Goal: Task Accomplishment & Management: Complete application form

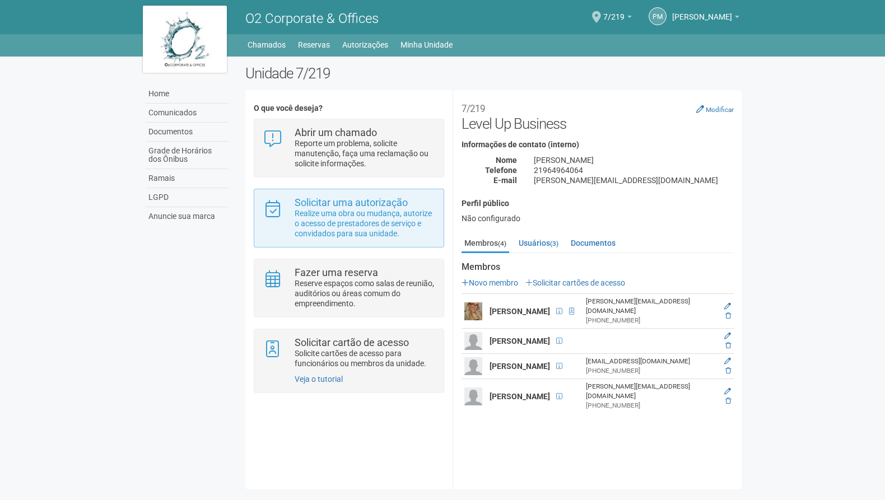
click at [347, 232] on p "Realize uma obra ou mudança, autorize o acesso de prestadores de serviço e conv…" at bounding box center [365, 223] width 141 height 30
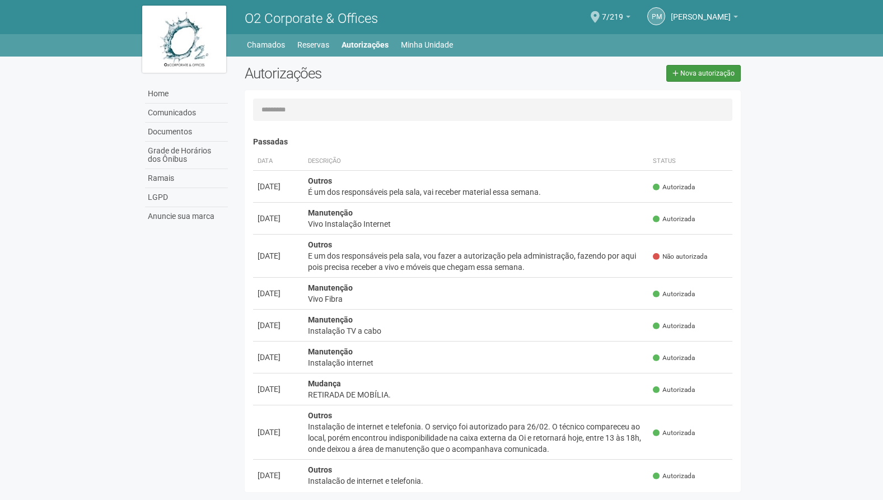
click at [697, 76] on span "Nova autorização" at bounding box center [708, 73] width 54 height 8
select select "**"
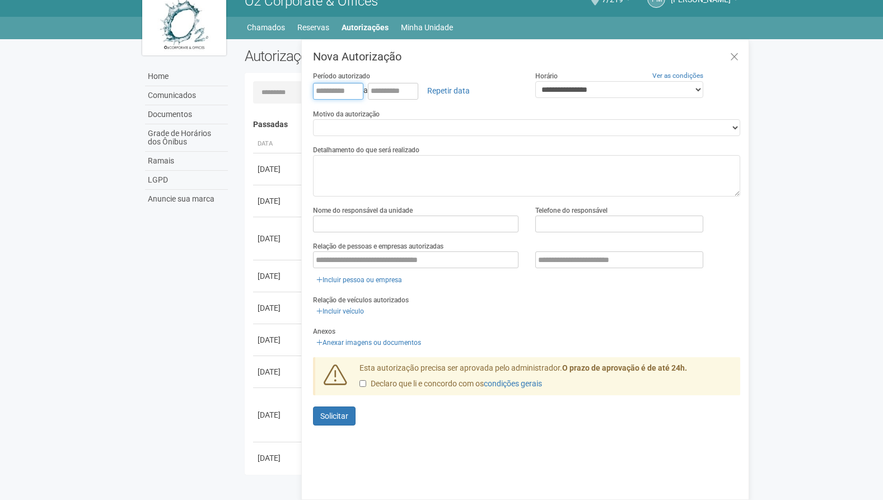
click at [333, 90] on input "text" at bounding box center [338, 91] width 50 height 17
click at [336, 90] on input "text" at bounding box center [338, 91] width 50 height 17
click at [332, 84] on input "text" at bounding box center [338, 91] width 50 height 17
click at [331, 85] on input "text" at bounding box center [338, 91] width 50 height 17
click at [327, 86] on input "text" at bounding box center [338, 91] width 50 height 17
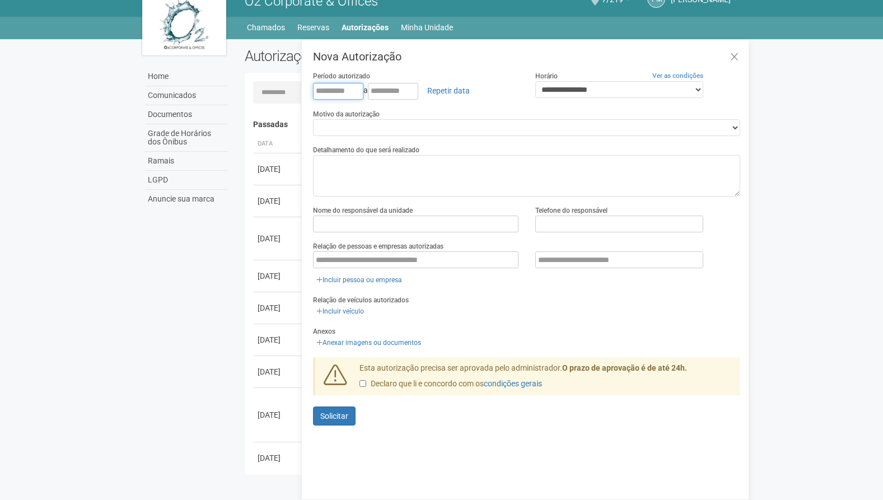
click at [316, 86] on input "text" at bounding box center [338, 91] width 50 height 17
type input "**********"
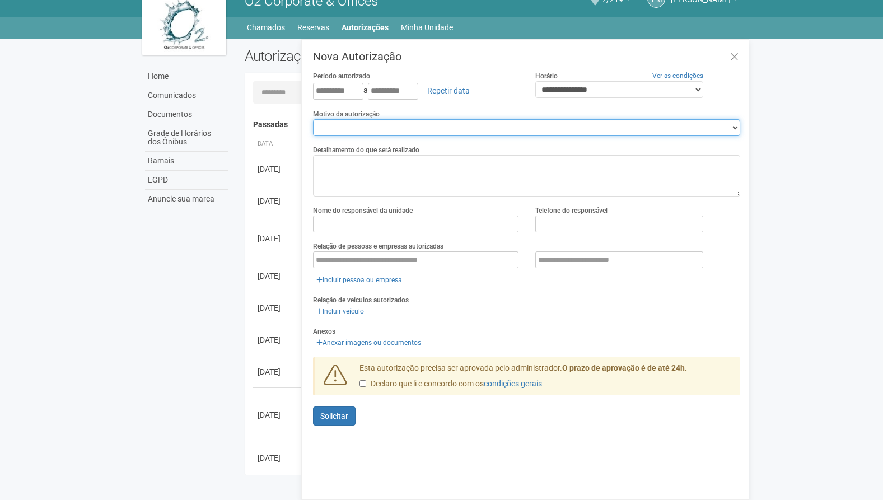
select select "******"
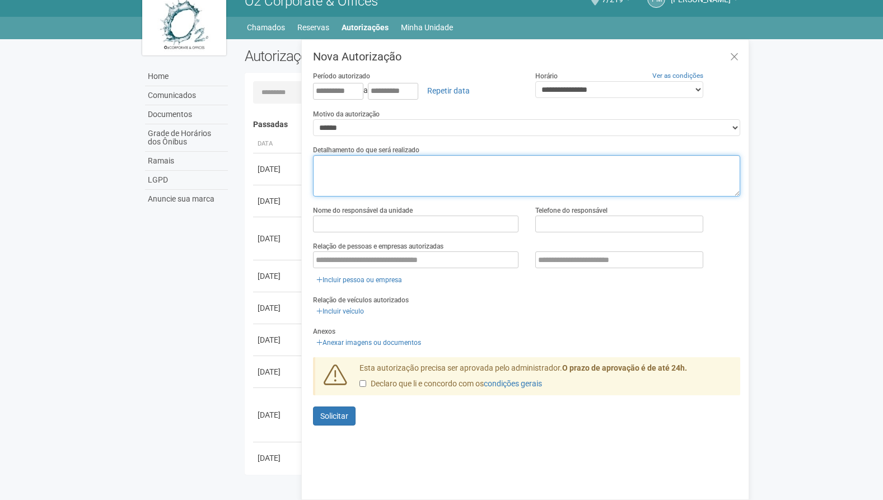
click at [374, 164] on textarea at bounding box center [526, 175] width 427 height 41
type textarea "**********"
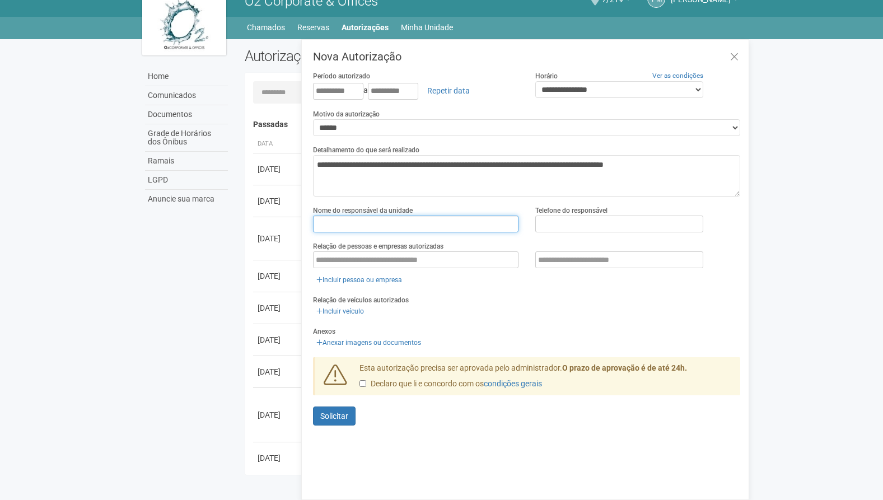
click at [513, 223] on input "text" at bounding box center [416, 224] width 206 height 17
click at [444, 219] on input "text" at bounding box center [416, 224] width 206 height 17
type input "**********"
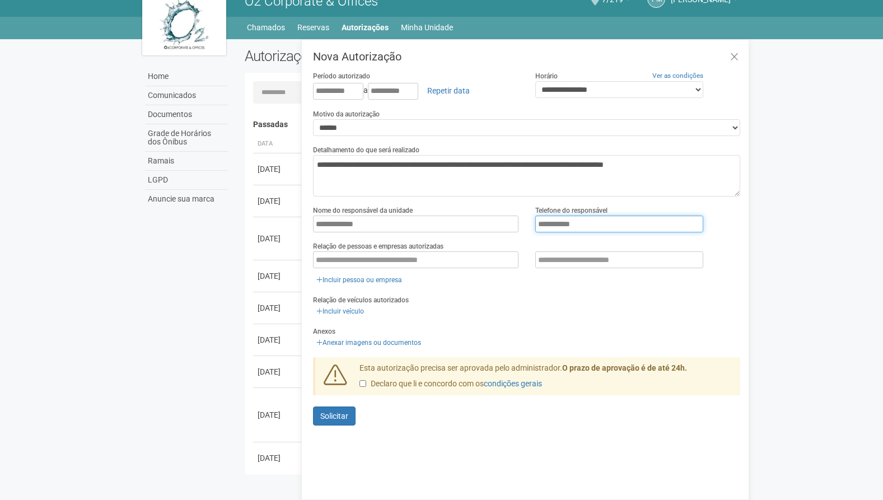
type input "**********"
click at [341, 278] on link "Incluir pessoa ou empresa" at bounding box center [359, 280] width 92 height 12
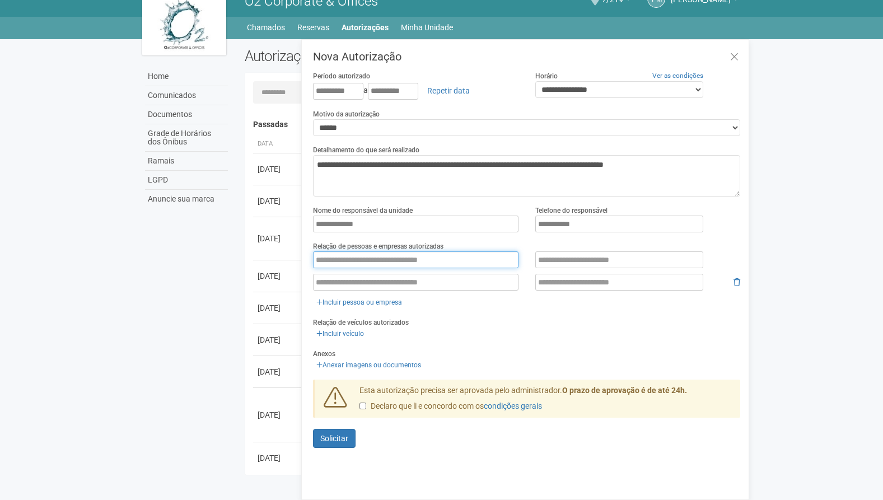
click at [368, 262] on input "text" at bounding box center [416, 260] width 206 height 17
type input "*"
type input "**********"
click at [543, 260] on input "text" at bounding box center [620, 260] width 168 height 17
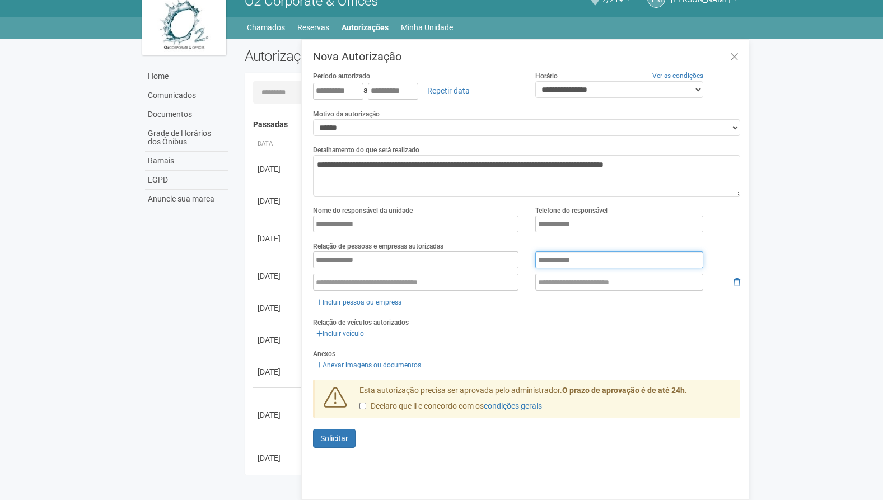
type input "**********"
click at [384, 259] on input "**********" at bounding box center [416, 260] width 206 height 17
type input "**********"
click at [393, 280] on input "**********" at bounding box center [416, 282] width 206 height 17
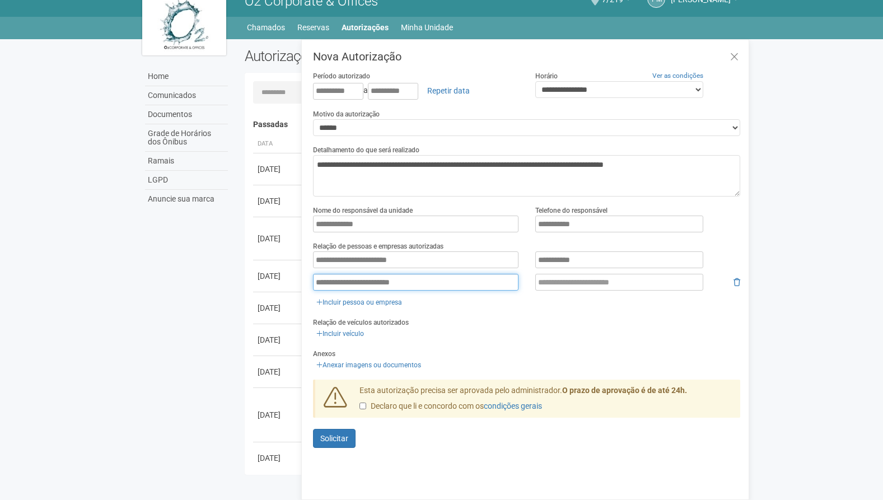
type input "**********"
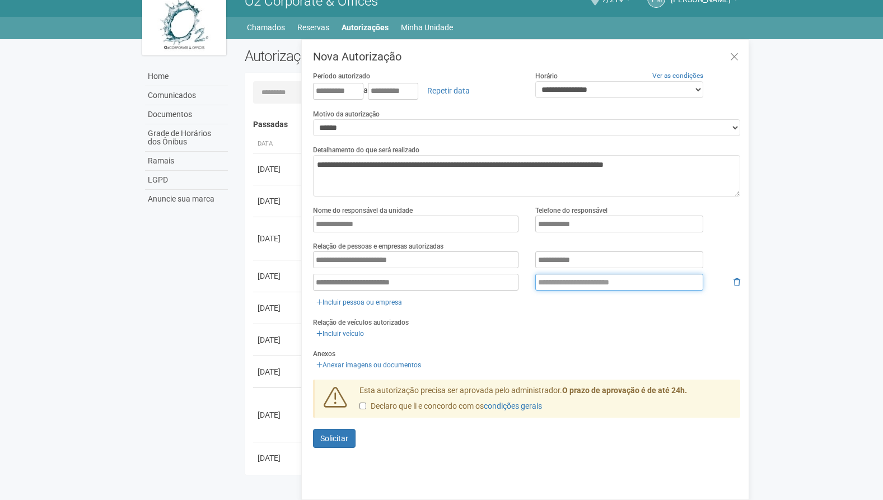
click at [591, 280] on input "text" at bounding box center [620, 282] width 168 height 17
paste input "**********"
type input "**********"
click at [337, 438] on span "Solicitar" at bounding box center [334, 438] width 28 height 9
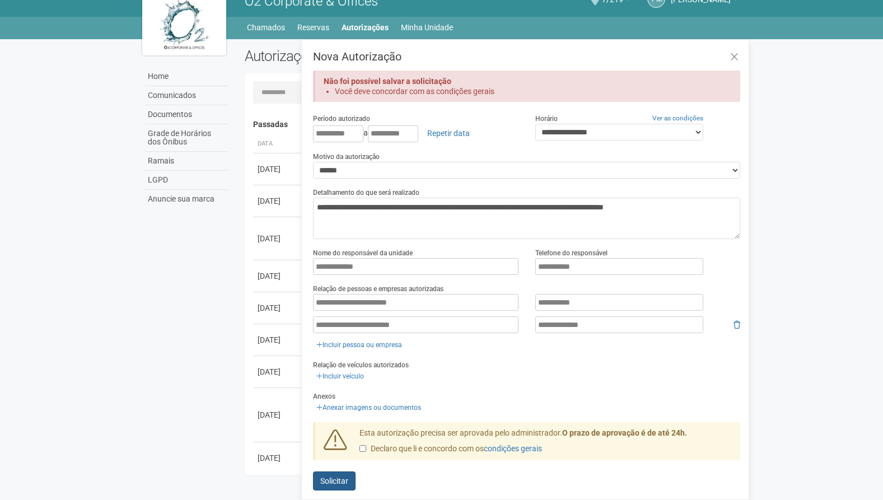
scroll to position [10, 0]
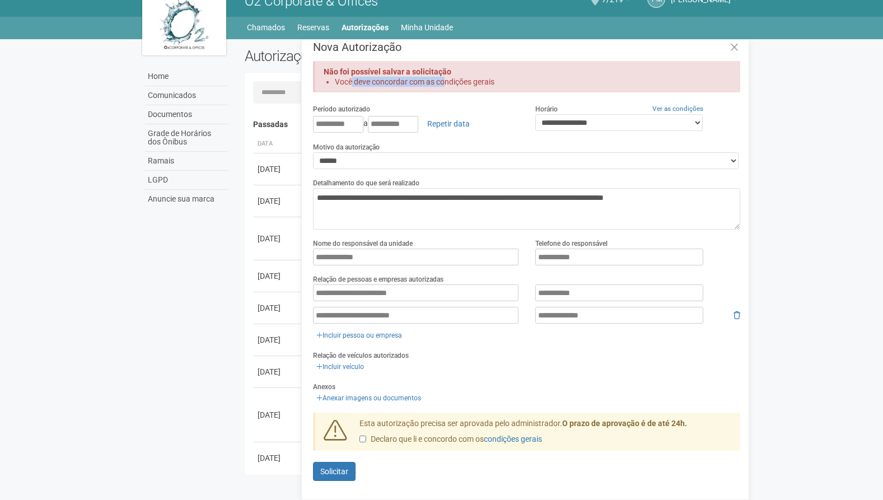
drag, startPoint x: 352, startPoint y: 81, endPoint x: 447, endPoint y: 83, distance: 94.7
click at [447, 83] on li "Você deve concordar com as condições gerais" at bounding box center [528, 82] width 386 height 10
click at [466, 83] on li "Você deve concordar com as condições gerais" at bounding box center [528, 82] width 386 height 10
click at [336, 470] on span "Solicitar" at bounding box center [334, 471] width 28 height 9
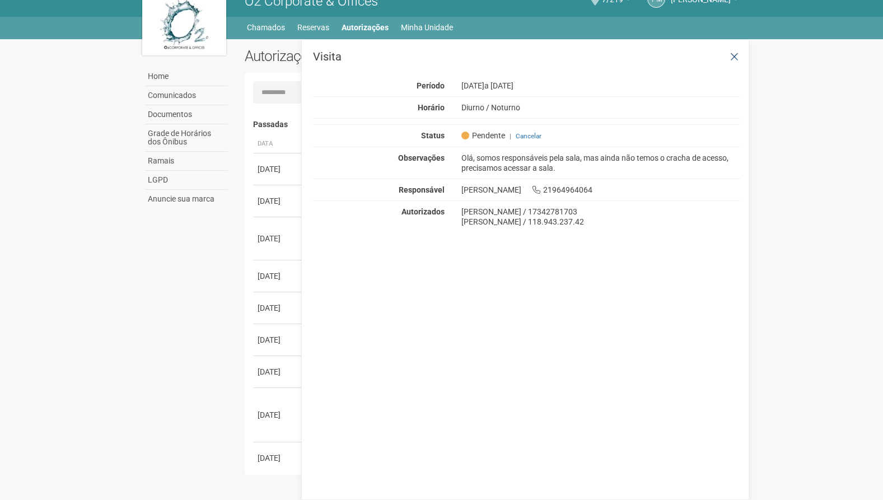
click at [734, 60] on icon at bounding box center [735, 57] width 8 height 11
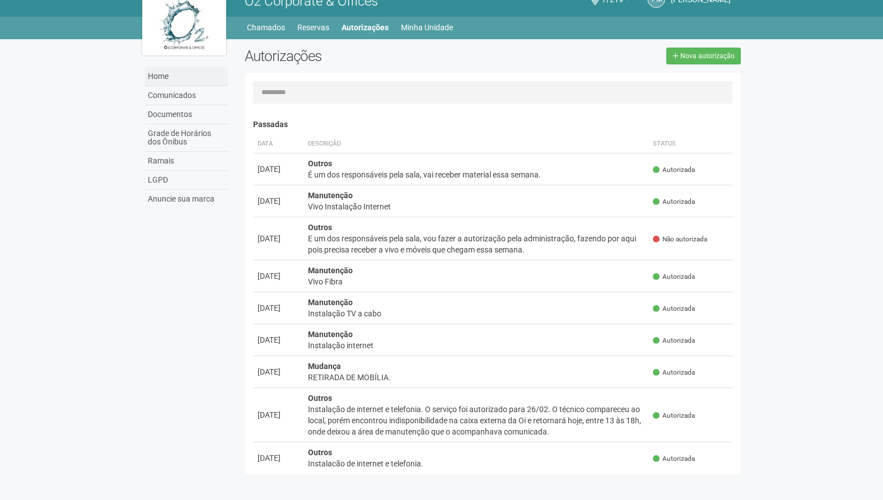
click at [164, 76] on link "Home" at bounding box center [186, 76] width 83 height 19
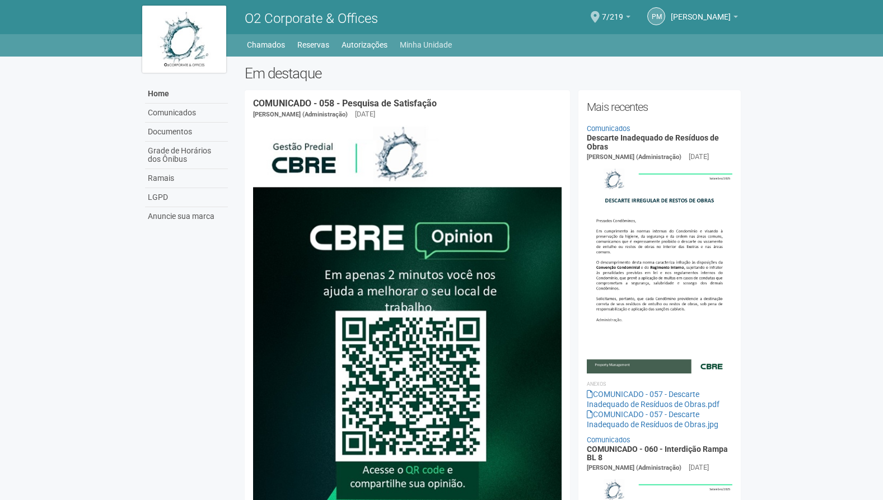
click at [439, 45] on link "Minha Unidade" at bounding box center [426, 45] width 52 height 16
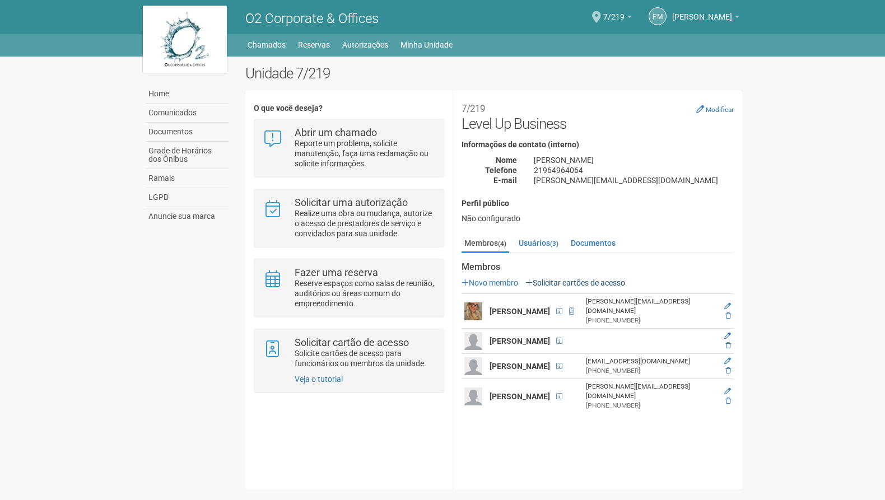
click at [585, 281] on link "Solicitar cartões de acesso" at bounding box center [575, 282] width 100 height 9
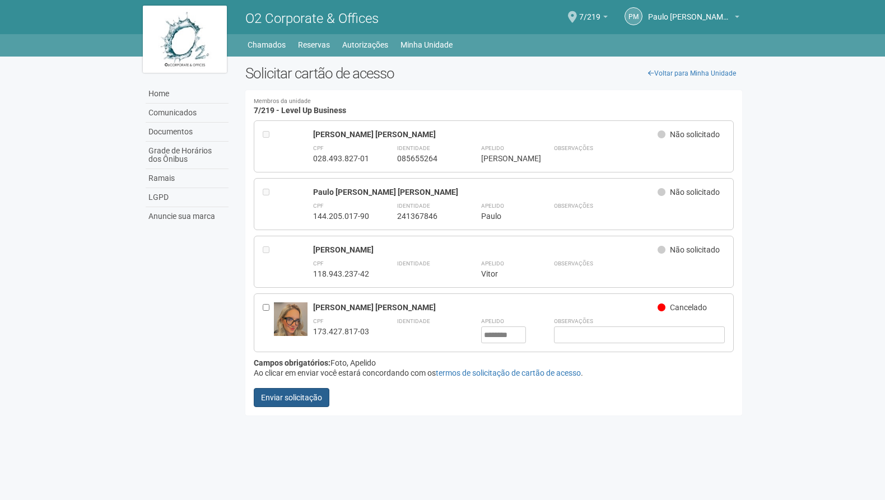
click at [293, 394] on button "Enviar solicitação" at bounding box center [292, 397] width 76 height 19
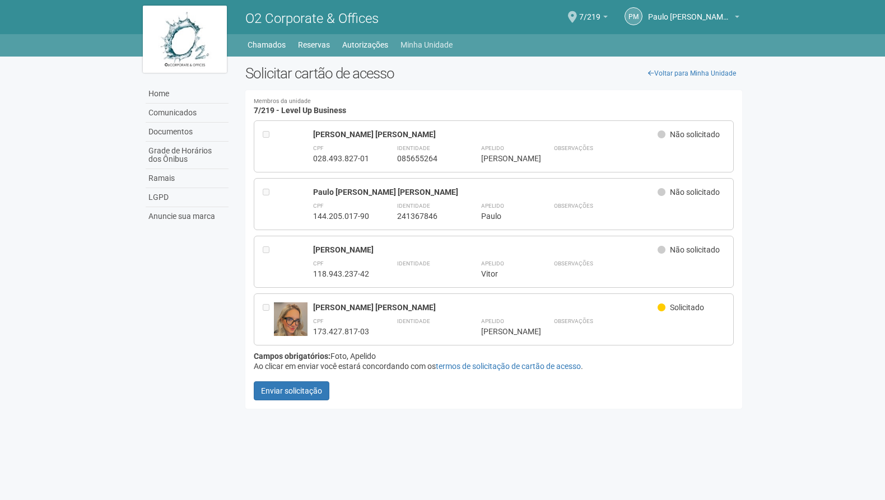
click at [419, 42] on link "Minha Unidade" at bounding box center [427, 45] width 52 height 16
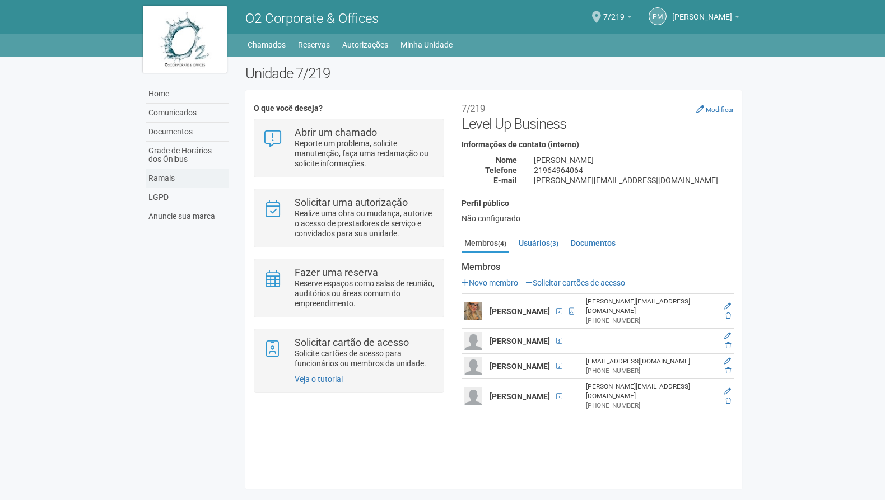
click at [175, 179] on link "Ramais" at bounding box center [187, 178] width 83 height 19
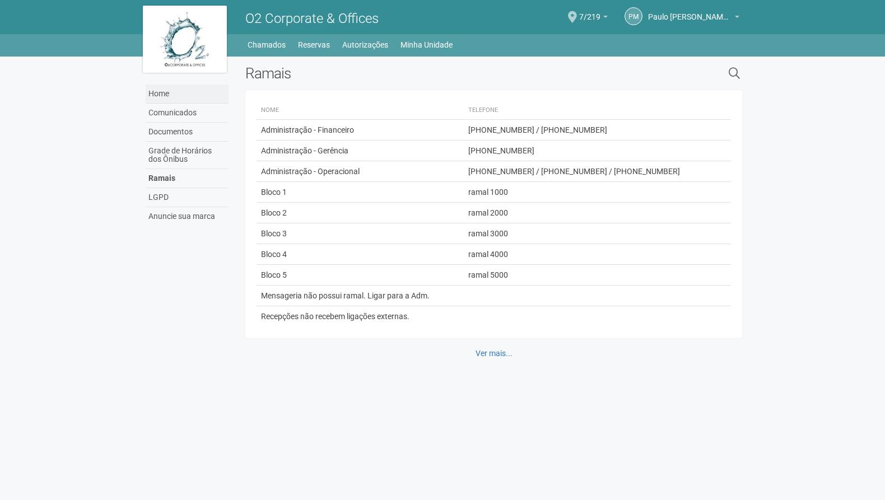
click at [160, 91] on link "Home" at bounding box center [187, 94] width 83 height 19
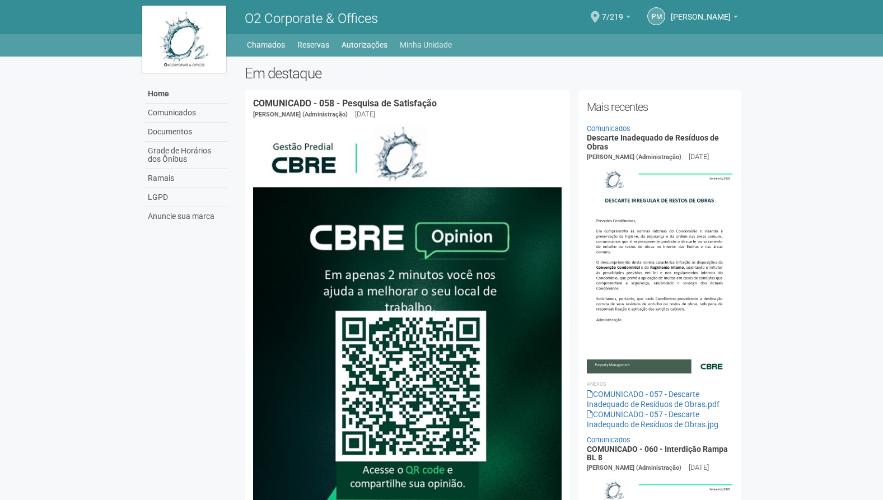
click at [421, 45] on link "Minha Unidade" at bounding box center [426, 45] width 52 height 16
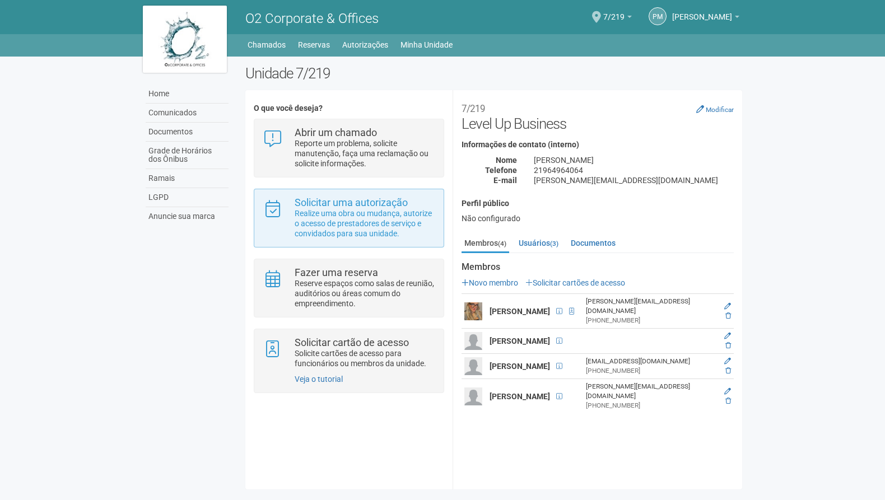
click at [357, 208] on p "Realize uma obra ou mudança, autorize o acesso de prestadores de serviço e conv…" at bounding box center [365, 223] width 141 height 30
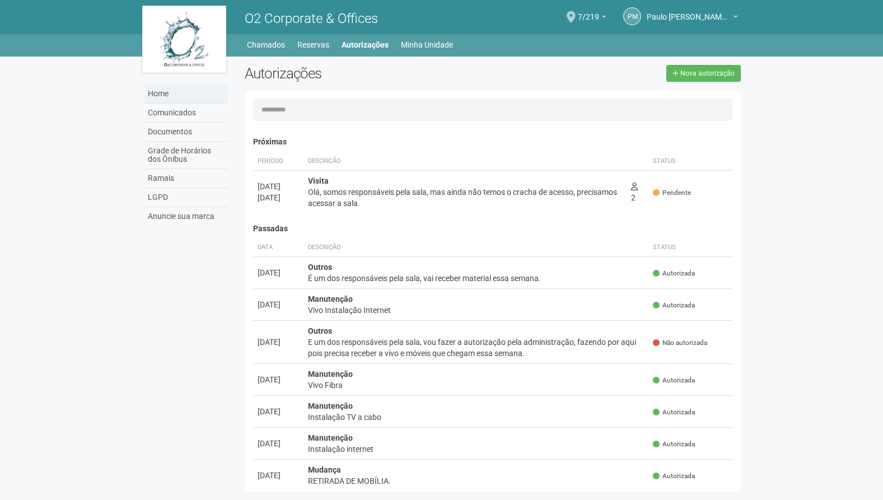
click at [173, 95] on link "Home" at bounding box center [186, 94] width 83 height 19
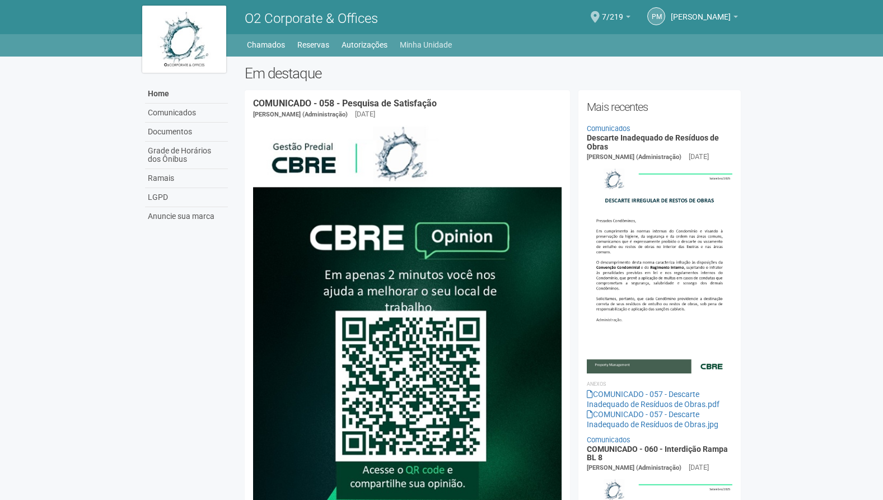
click at [431, 46] on link "Minha Unidade" at bounding box center [426, 45] width 52 height 16
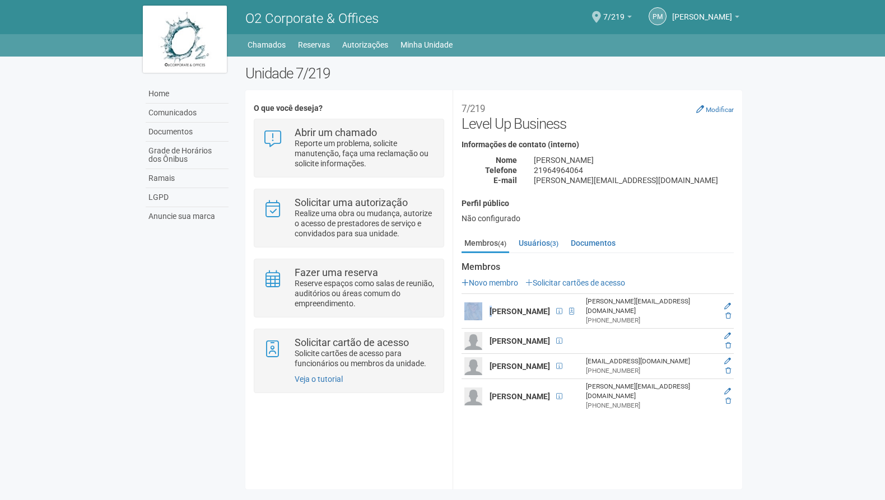
drag, startPoint x: 494, startPoint y: 307, endPoint x: 476, endPoint y: 304, distance: 18.8
click at [476, 304] on tr "Fernanda Rosa de oliveira Fernanda.rosa@affilia.group (21) 96496-4064" at bounding box center [598, 311] width 272 height 35
click at [476, 304] on img at bounding box center [473, 312] width 18 height 18
click at [480, 305] on img at bounding box center [473, 312] width 18 height 18
click at [495, 307] on strong "[PERSON_NAME]" at bounding box center [520, 311] width 61 height 9
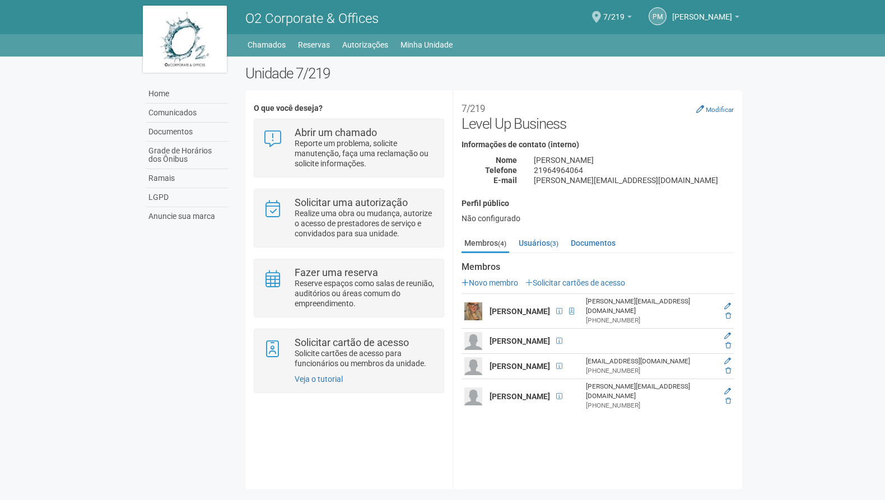
drag, startPoint x: 486, startPoint y: 305, endPoint x: 561, endPoint y: 304, distance: 74.5
click at [561, 304] on tr "Fernanda Rosa de oliveira Fernanda.rosa@affilia.group (21) 96496-4064" at bounding box center [598, 311] width 272 height 35
click at [550, 307] on strong "[PERSON_NAME]" at bounding box center [520, 311] width 61 height 9
drag, startPoint x: 582, startPoint y: 304, endPoint x: 486, endPoint y: 302, distance: 95.3
click at [486, 302] on tr "Fernanda Rosa de oliveira Fernanda.rosa@affilia.group (21) 96496-4064" at bounding box center [598, 311] width 272 height 35
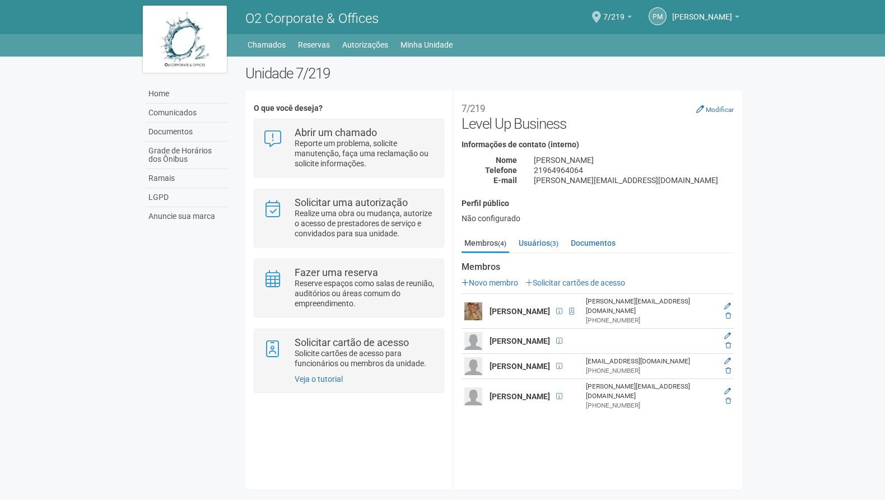
click at [492, 307] on strong "[PERSON_NAME]" at bounding box center [520, 311] width 61 height 9
drag, startPoint x: 491, startPoint y: 303, endPoint x: 583, endPoint y: 302, distance: 92.4
click at [553, 302] on td "[PERSON_NAME]" at bounding box center [520, 311] width 66 height 35
click at [553, 304] on td "[PERSON_NAME]" at bounding box center [520, 311] width 66 height 35
drag, startPoint x: 582, startPoint y: 305, endPoint x: 486, endPoint y: 301, distance: 95.9
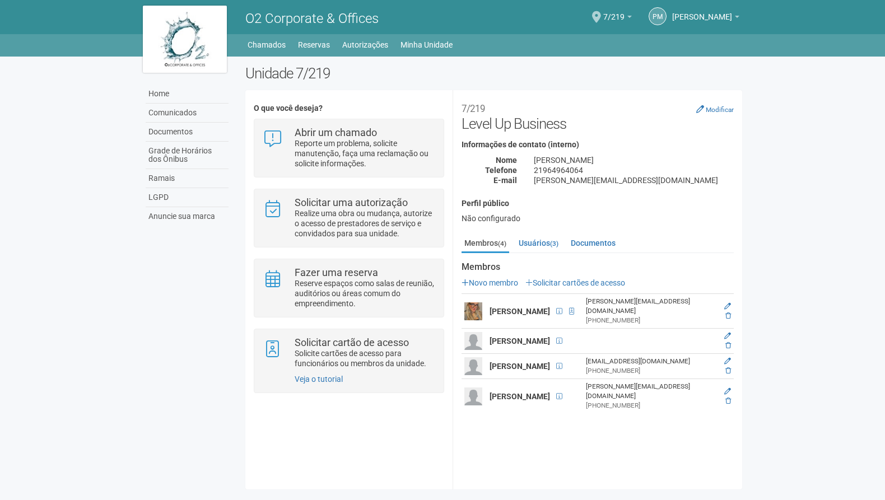
click at [486, 301] on tr "Fernanda Rosa de oliveira Fernanda.rosa@affilia.group (21) 96496-4064" at bounding box center [598, 311] width 272 height 35
click at [491, 307] on strong "[PERSON_NAME]" at bounding box center [520, 311] width 61 height 9
drag, startPoint x: 491, startPoint y: 304, endPoint x: 581, endPoint y: 305, distance: 90.2
click at [553, 305] on td "[PERSON_NAME]" at bounding box center [520, 311] width 66 height 35
click at [553, 304] on td "[PERSON_NAME]" at bounding box center [520, 311] width 66 height 35
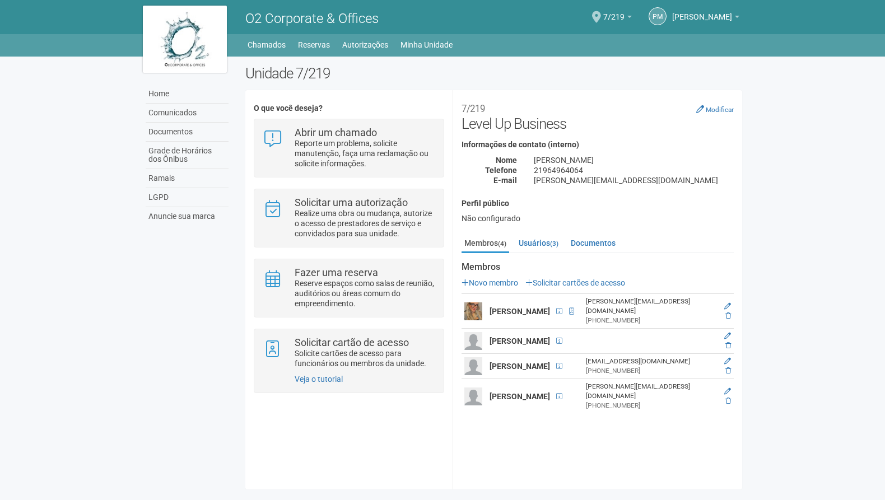
drag, startPoint x: 584, startPoint y: 304, endPoint x: 502, endPoint y: 303, distance: 81.8
click at [502, 303] on td "[PERSON_NAME]" at bounding box center [520, 311] width 66 height 35
click at [497, 307] on strong "[PERSON_NAME]" at bounding box center [520, 311] width 61 height 9
drag, startPoint x: 491, startPoint y: 306, endPoint x: 584, endPoint y: 304, distance: 93.0
click at [553, 304] on td "[PERSON_NAME]" at bounding box center [520, 311] width 66 height 35
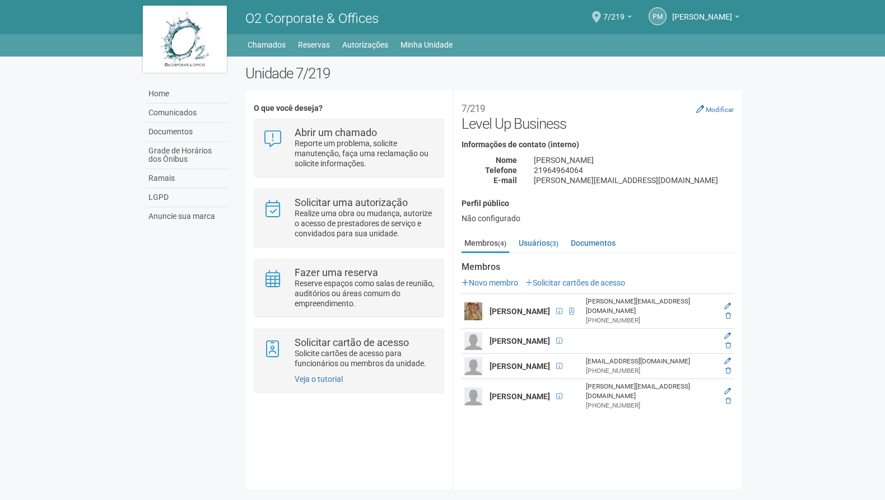
click at [553, 305] on td "[PERSON_NAME]" at bounding box center [520, 311] width 66 height 35
drag, startPoint x: 489, startPoint y: 306, endPoint x: 550, endPoint y: 303, distance: 61.2
click at [550, 307] on strong "[PERSON_NAME]" at bounding box center [520, 311] width 61 height 9
click at [538, 307] on strong "[PERSON_NAME]" at bounding box center [520, 311] width 61 height 9
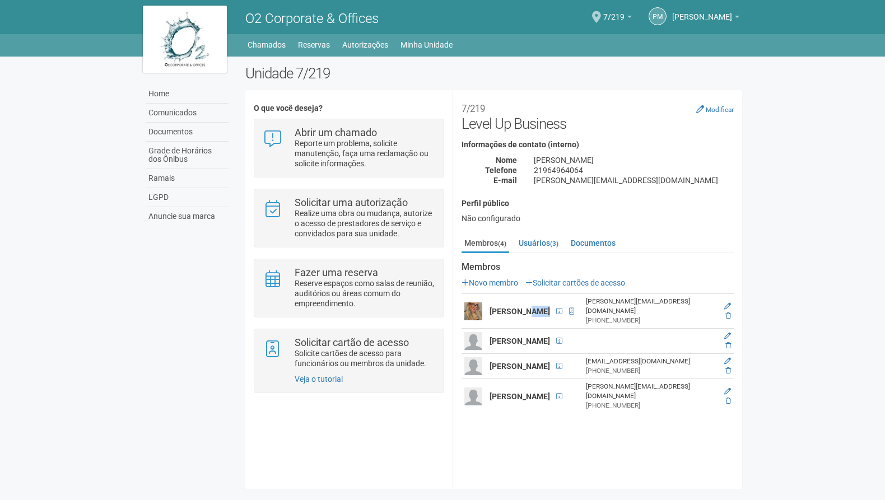
click at [538, 307] on strong "[PERSON_NAME]" at bounding box center [520, 311] width 61 height 9
click at [513, 307] on strong "[PERSON_NAME]" at bounding box center [520, 311] width 61 height 9
click at [728, 388] on link at bounding box center [727, 392] width 7 height 8
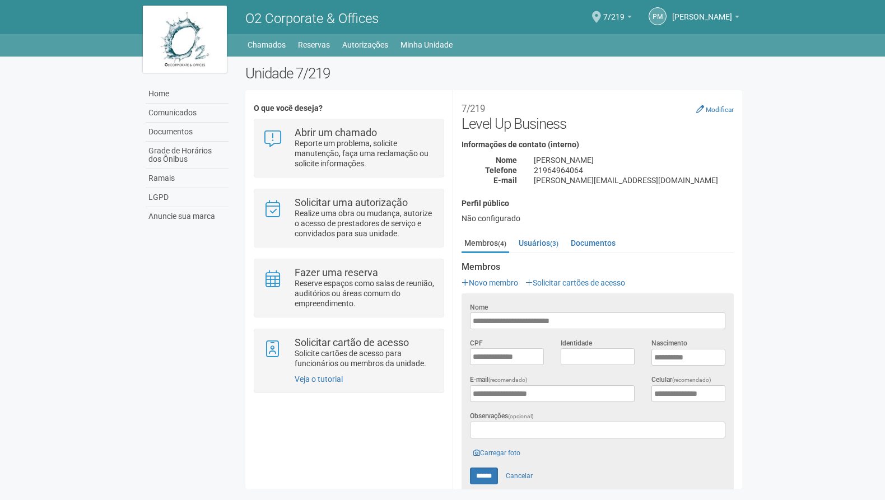
scroll to position [126, 0]
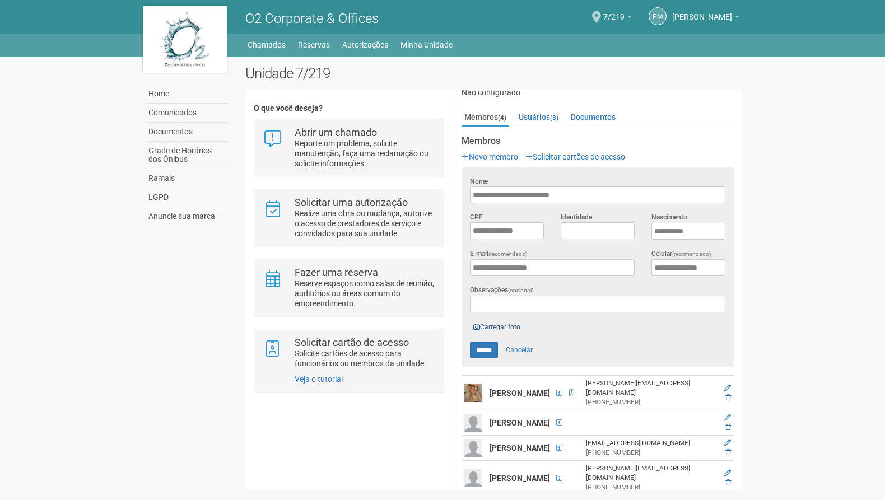
click at [493, 327] on link "Carregar foto" at bounding box center [497, 327] width 54 height 12
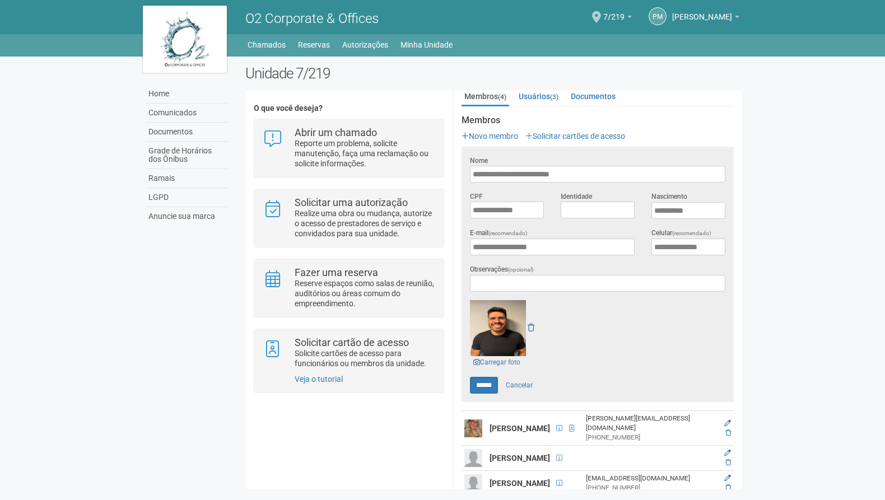
scroll to position [176, 0]
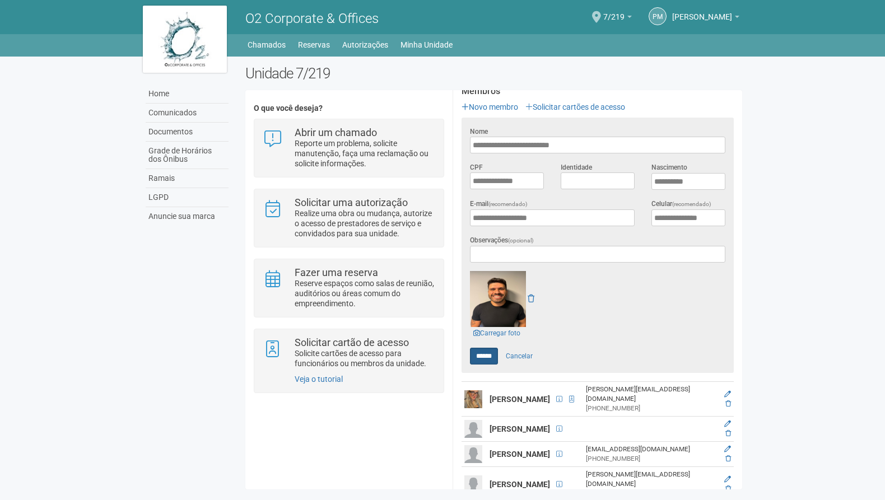
click at [490, 356] on input "******" at bounding box center [484, 356] width 28 height 17
type input "******"
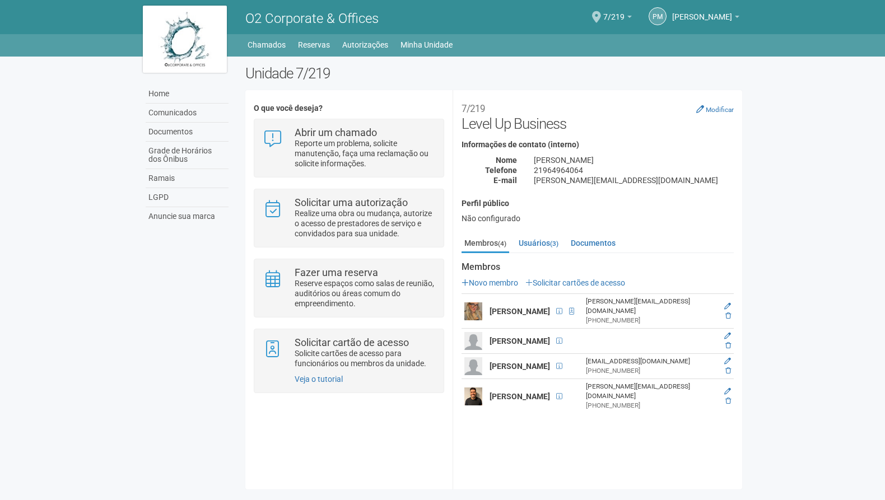
click at [500, 392] on strong "[PERSON_NAME]" at bounding box center [520, 396] width 61 height 9
click at [556, 277] on div "Membros Novo membro Solicitar cartões de acesso [PERSON_NAME] [PERSON_NAME][EMA…" at bounding box center [598, 337] width 272 height 151
click at [556, 282] on link "Solicitar cartões de acesso" at bounding box center [575, 282] width 100 height 9
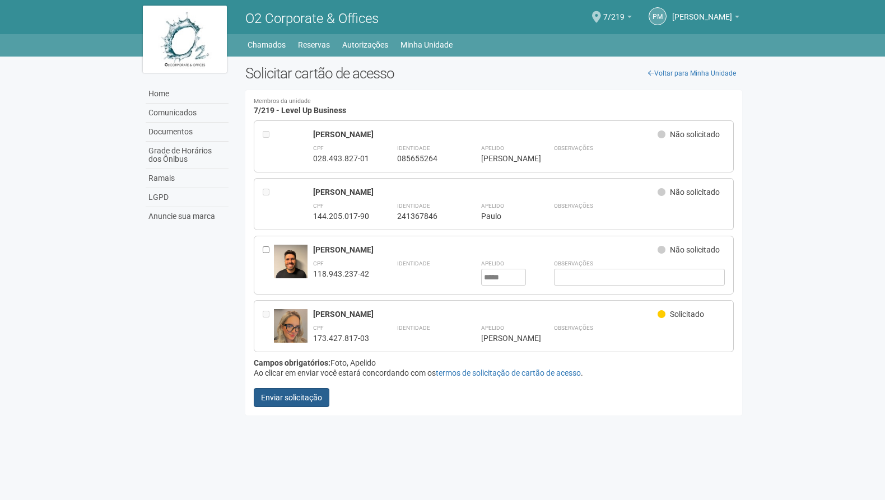
click at [288, 396] on button "Enviar solicitação" at bounding box center [292, 397] width 76 height 19
